Goal: Navigation & Orientation: Go to known website

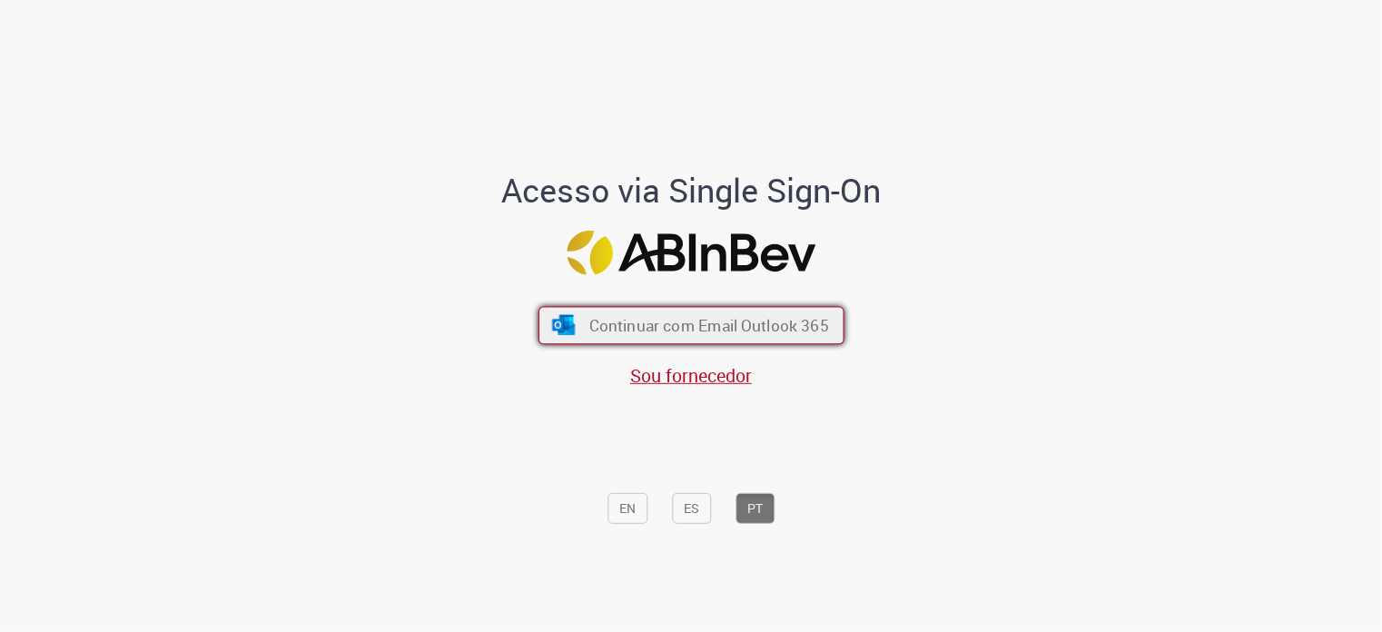
click at [650, 318] on span "Continuar com Email Outlook 365" at bounding box center [708, 325] width 240 height 21
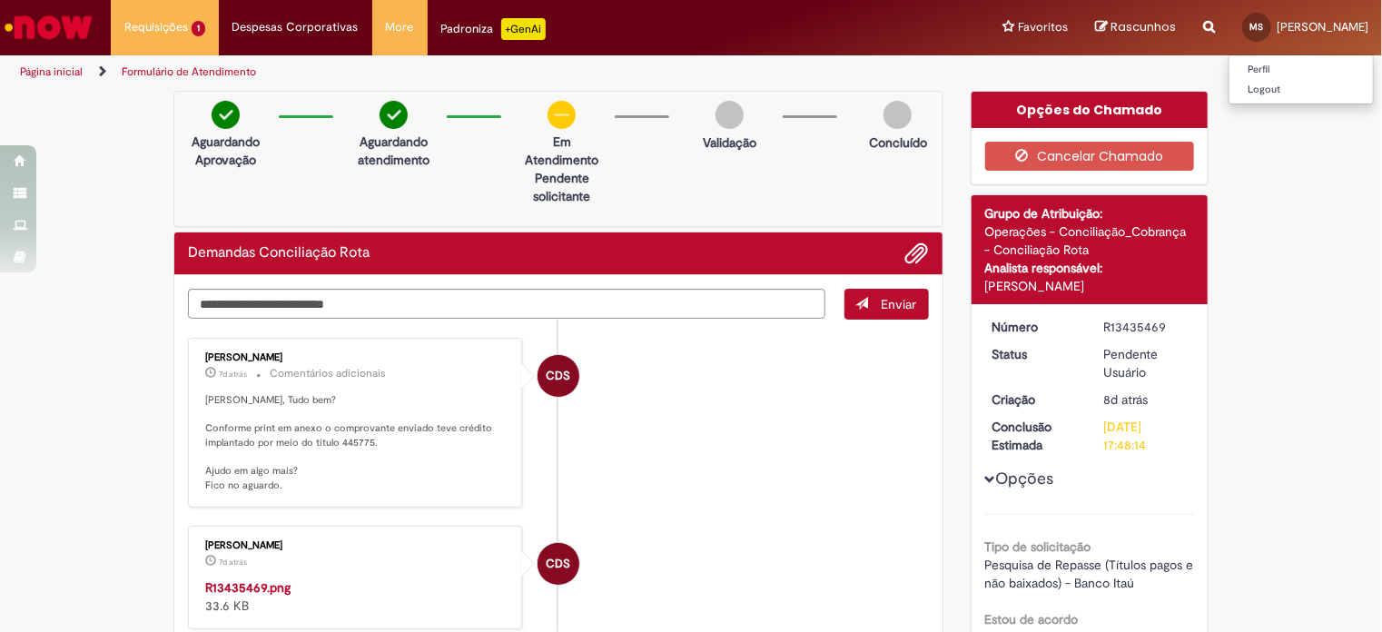
click at [1285, 36] on link "MS Mariangela Da Silva" at bounding box center [1305, 27] width 153 height 54
click at [54, 30] on img "Ir para a Homepage" at bounding box center [49, 27] width 94 height 36
